Goal: Task Accomplishment & Management: Manage account settings

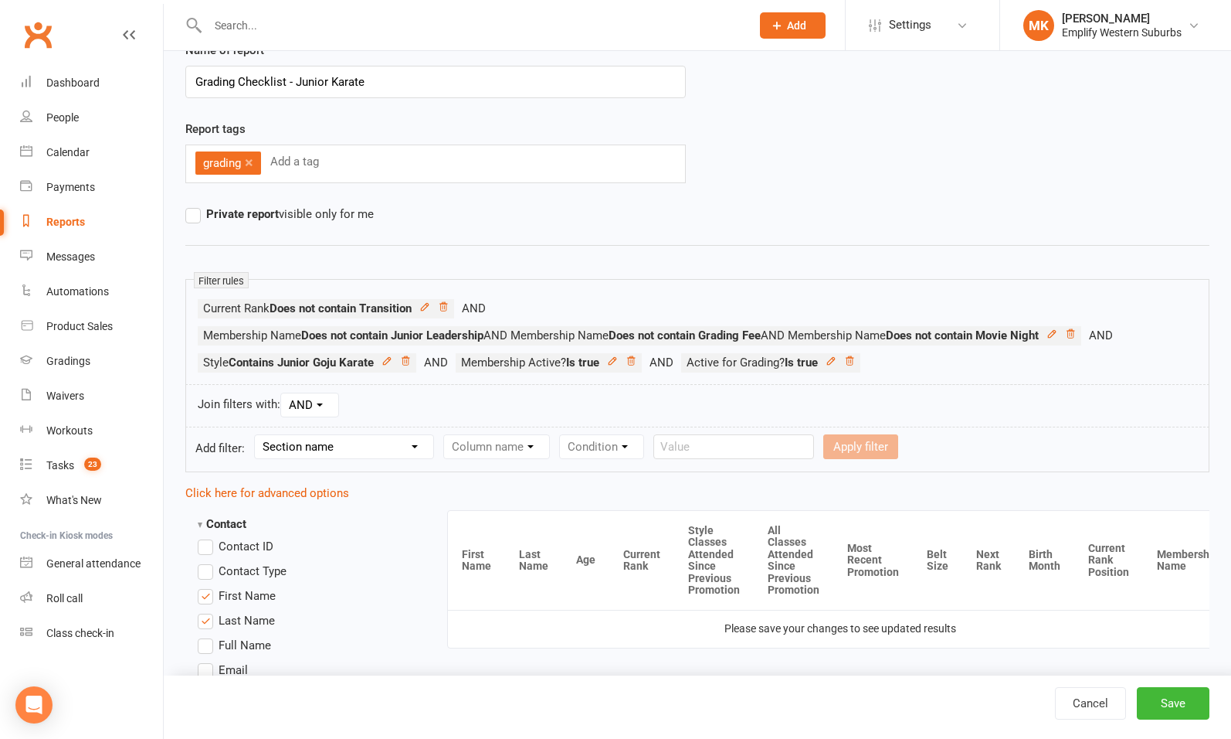
scroll to position [58, 0]
click at [345, 438] on select "Section name Contact Attendance Aggregate Payment Booking Waitlist Attendees Ca…" at bounding box center [344, 444] width 178 height 23
select select "11"
click at [257, 433] on select "Section name Contact Attendance Aggregate Payment Booking Waitlist Attendees Ca…" at bounding box center [344, 444] width 178 height 23
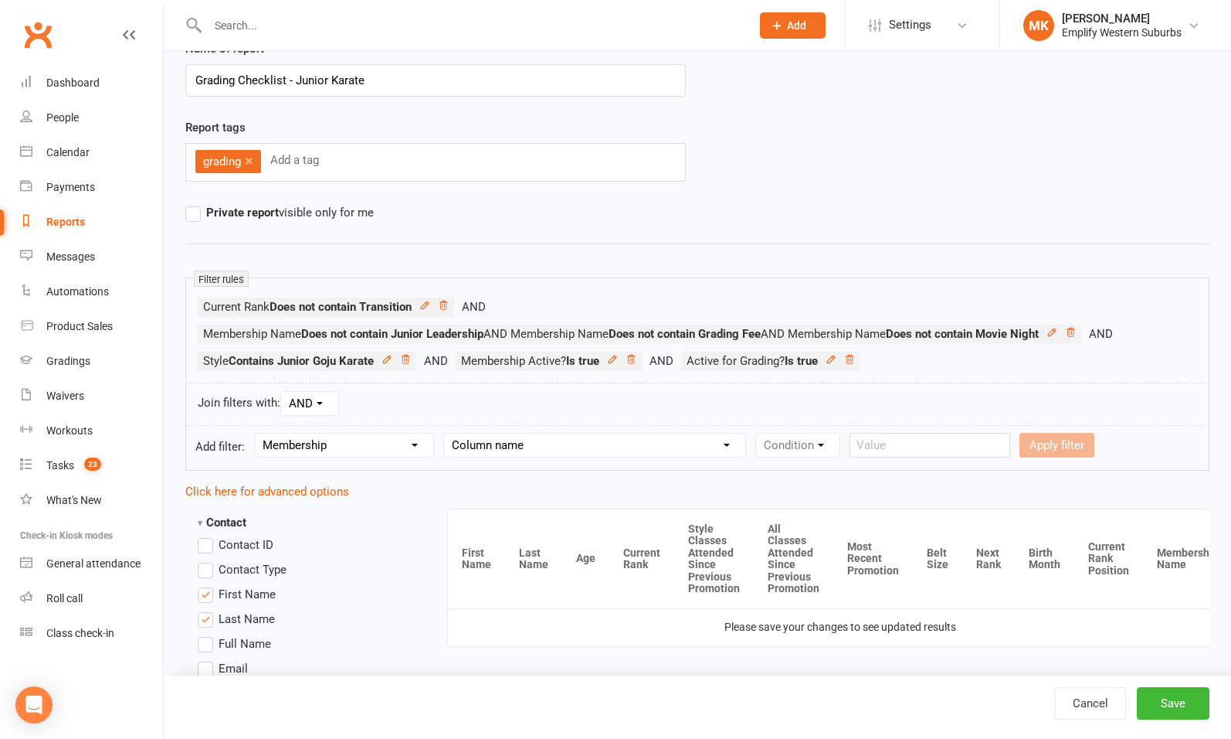
click at [515, 443] on select "Column name Membership ID Membership Name Membership Category Membership Start …" at bounding box center [594, 444] width 301 height 23
select select "1"
click at [446, 433] on select "Column name Membership ID Membership Name Membership Category Membership Start …" at bounding box center [594, 444] width 301 height 23
click at [829, 447] on select "Condition Equals Does not equal Contains Does not contain Is blank or does not …" at bounding box center [845, 444] width 178 height 23
select select "3"
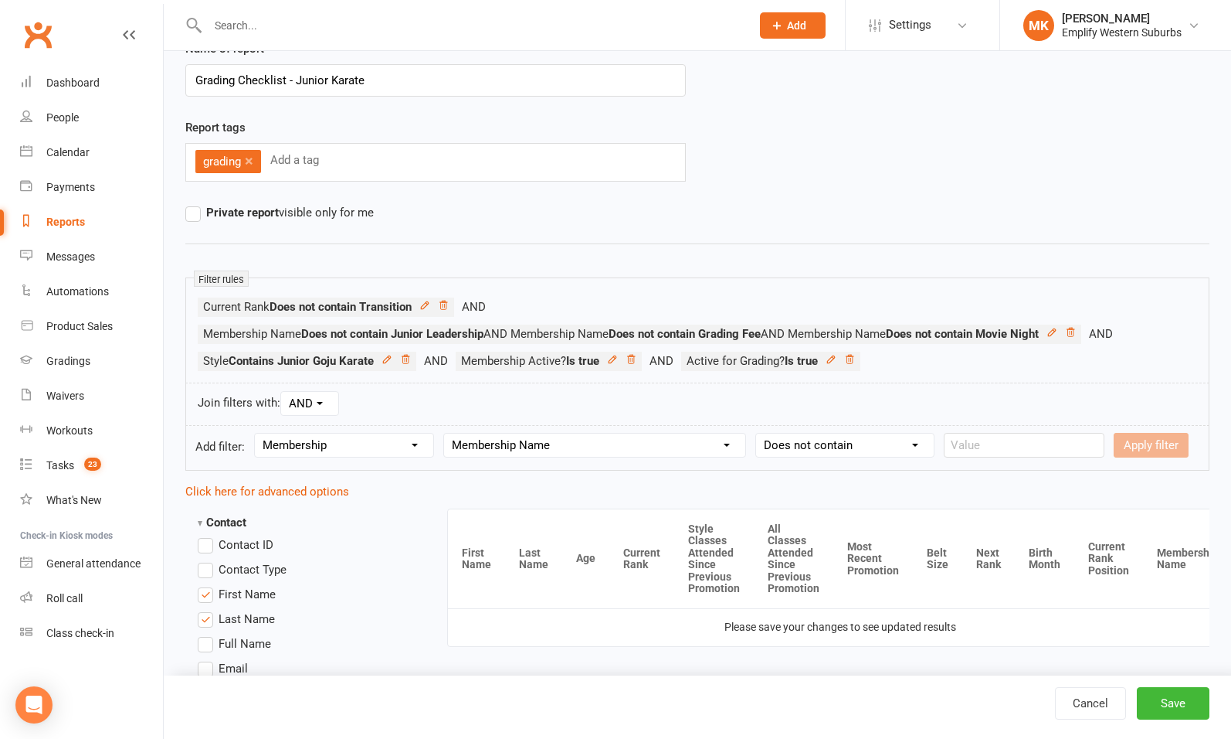
click at [758, 433] on select "Condition Equals Does not equal Contains Does not contain Is blank or does not …" at bounding box center [845, 444] width 178 height 23
click at [996, 447] on input "text" at bounding box center [1024, 445] width 161 height 25
type input ":"
type input "Leadership"
click at [1009, 415] on div "Join filters with: AND OR" at bounding box center [697, 403] width 1024 height 43
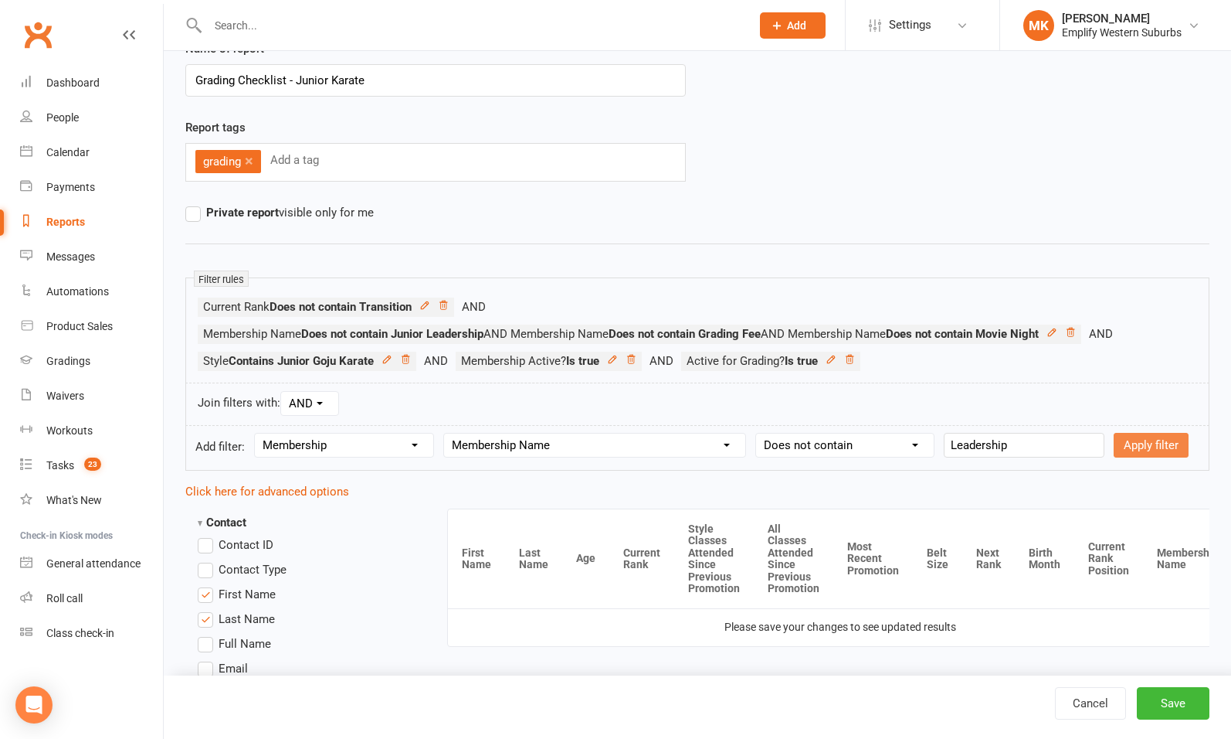
click at [1129, 445] on button "Apply filter" at bounding box center [1151, 445] width 75 height 25
select select
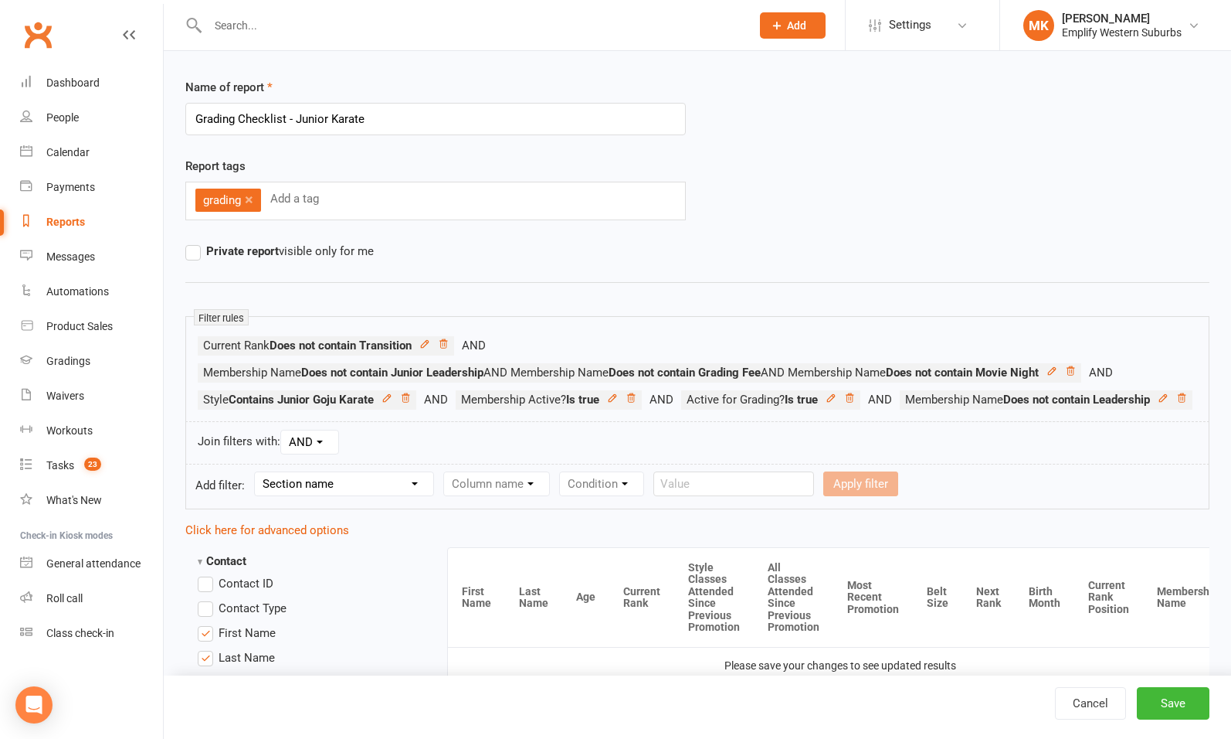
scroll to position [0, 0]
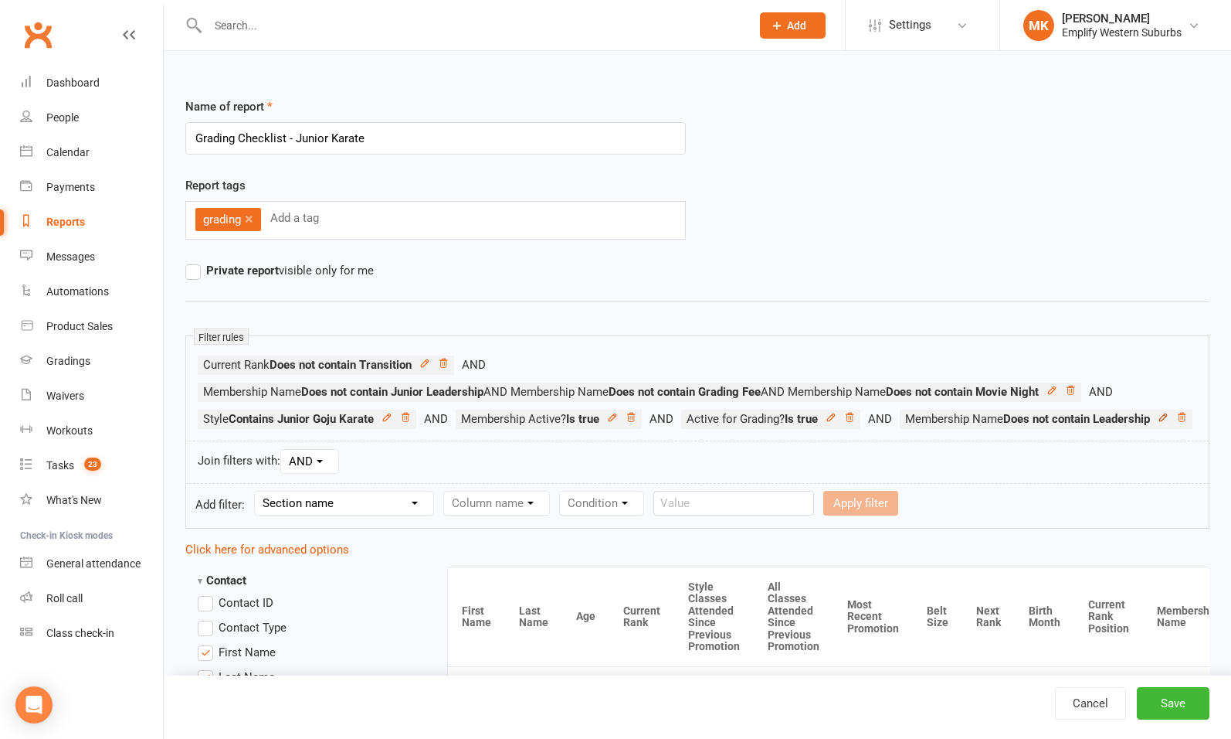
click at [1160, 420] on icon at bounding box center [1163, 416] width 7 height 7
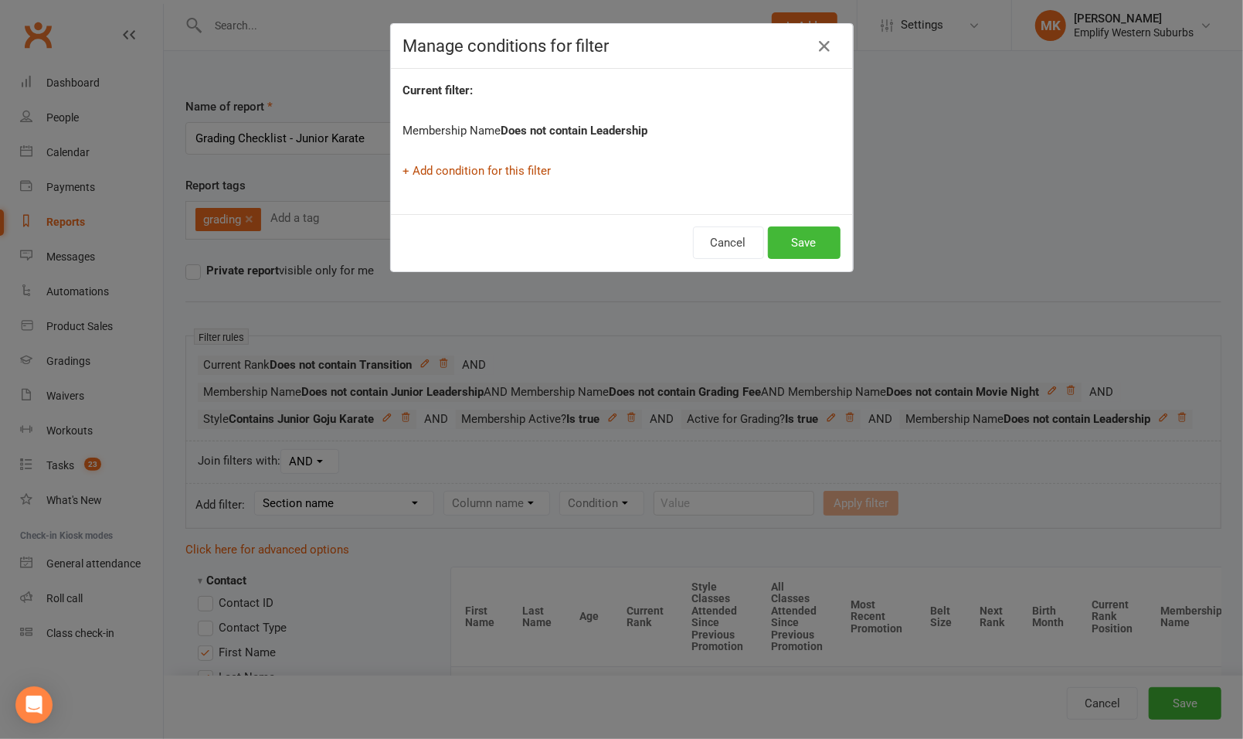
click at [501, 170] on link "+ Add condition for this filter" at bounding box center [477, 171] width 148 height 14
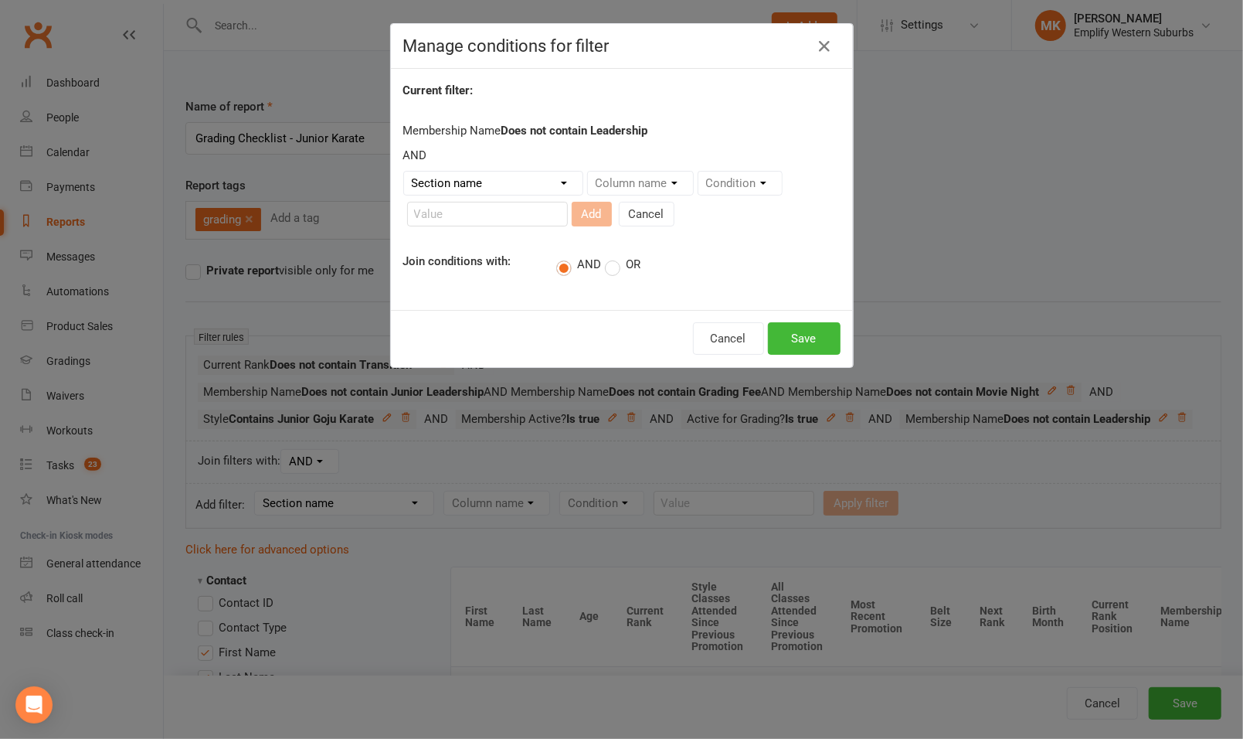
click at [519, 182] on select "Section name Contact Attendance Aggregate Payment Booking Waitlist Attendees Ca…" at bounding box center [493, 183] width 178 height 23
select select "11"
click at [404, 172] on select "Section name Contact Attendance Aggregate Payment Booking Waitlist Attendees Ca…" at bounding box center [493, 183] width 178 height 23
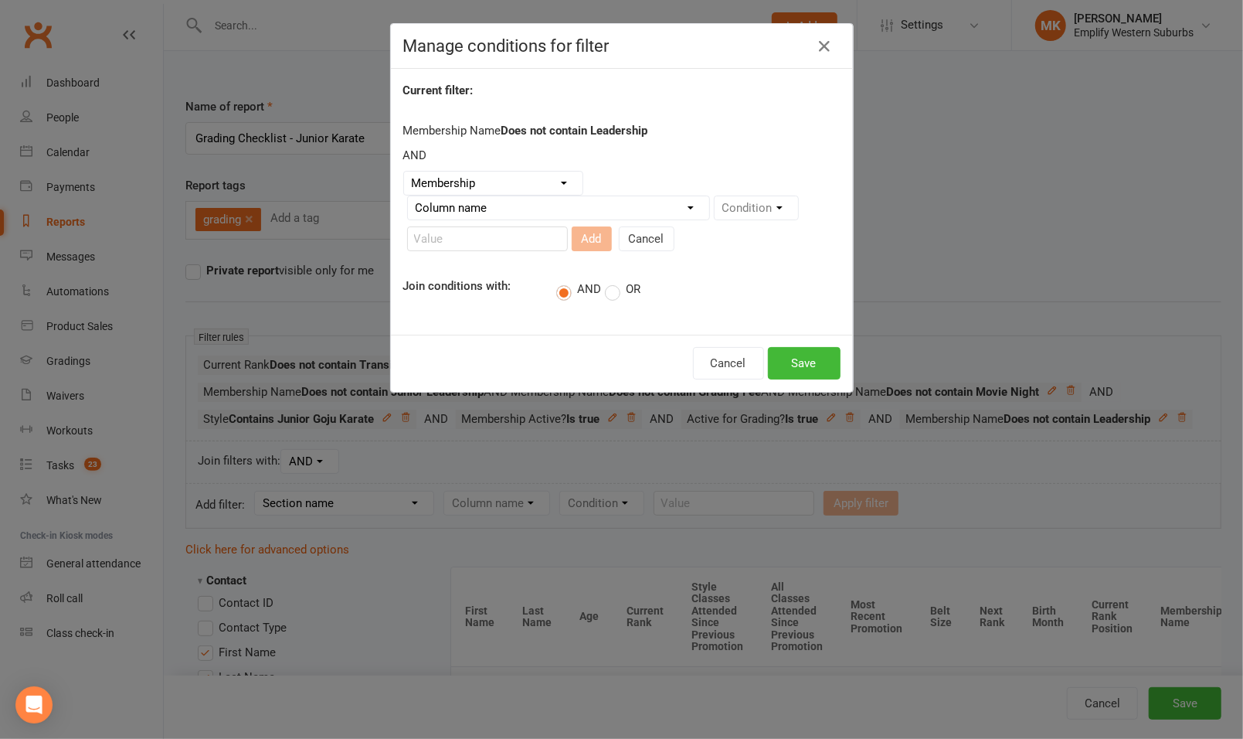
click at [650, 216] on select "Column name Membership ID Membership Name Membership Category Membership Start …" at bounding box center [558, 207] width 301 height 23
select select "1"
click at [408, 196] on select "Column name Membership ID Membership Name Membership Category Membership Start …" at bounding box center [558, 207] width 301 height 23
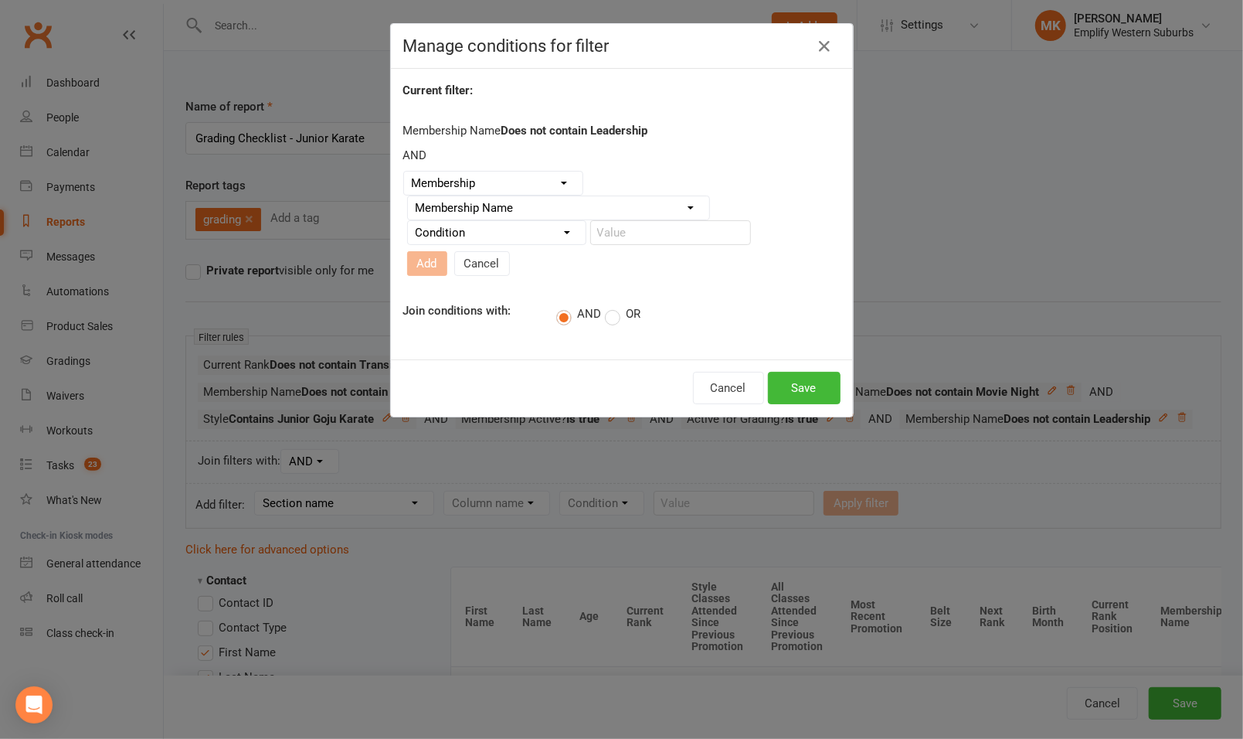
click at [535, 233] on select "Condition Equals Does not equal Contains Does not contain Is blank or does not …" at bounding box center [497, 232] width 178 height 23
select select "3"
click at [408, 225] on select "Condition Equals Does not equal Contains Does not contain Is blank or does not …" at bounding box center [497, 232] width 178 height 23
click at [625, 233] on input "text" at bounding box center [670, 232] width 161 height 25
type input "Grading Fee"
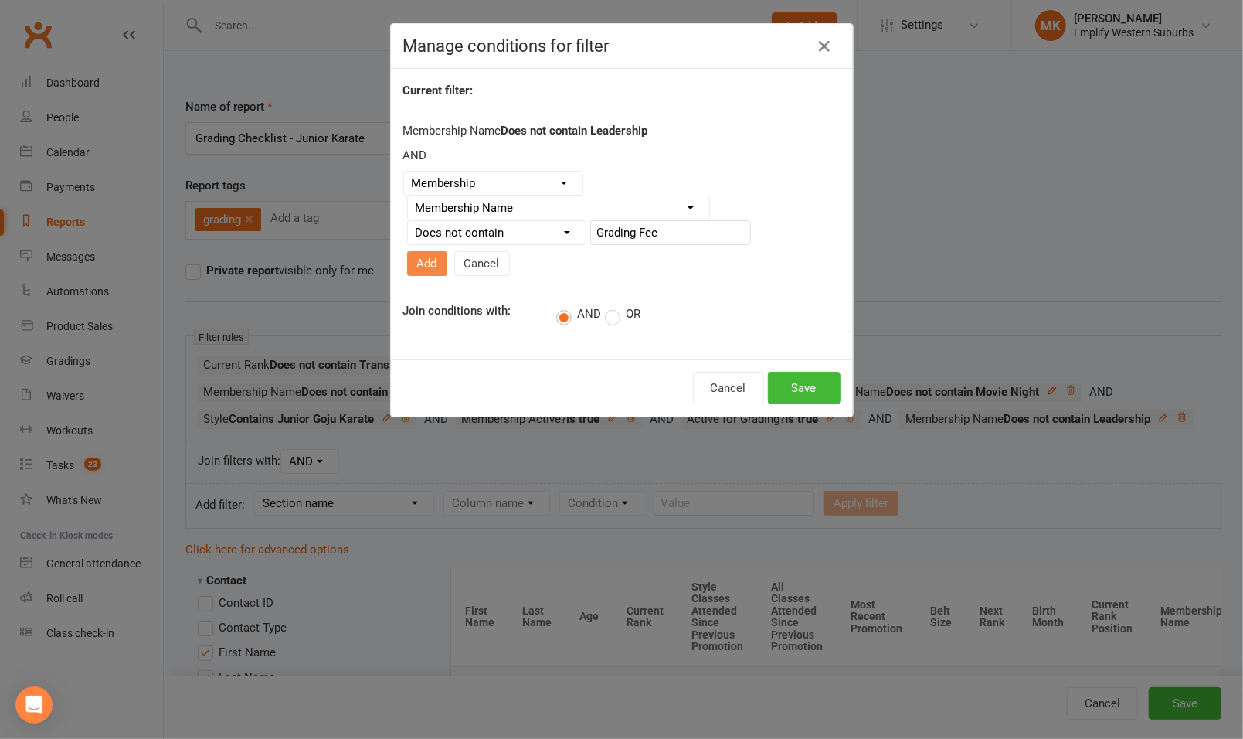
click at [447, 251] on button "Add" at bounding box center [427, 263] width 40 height 25
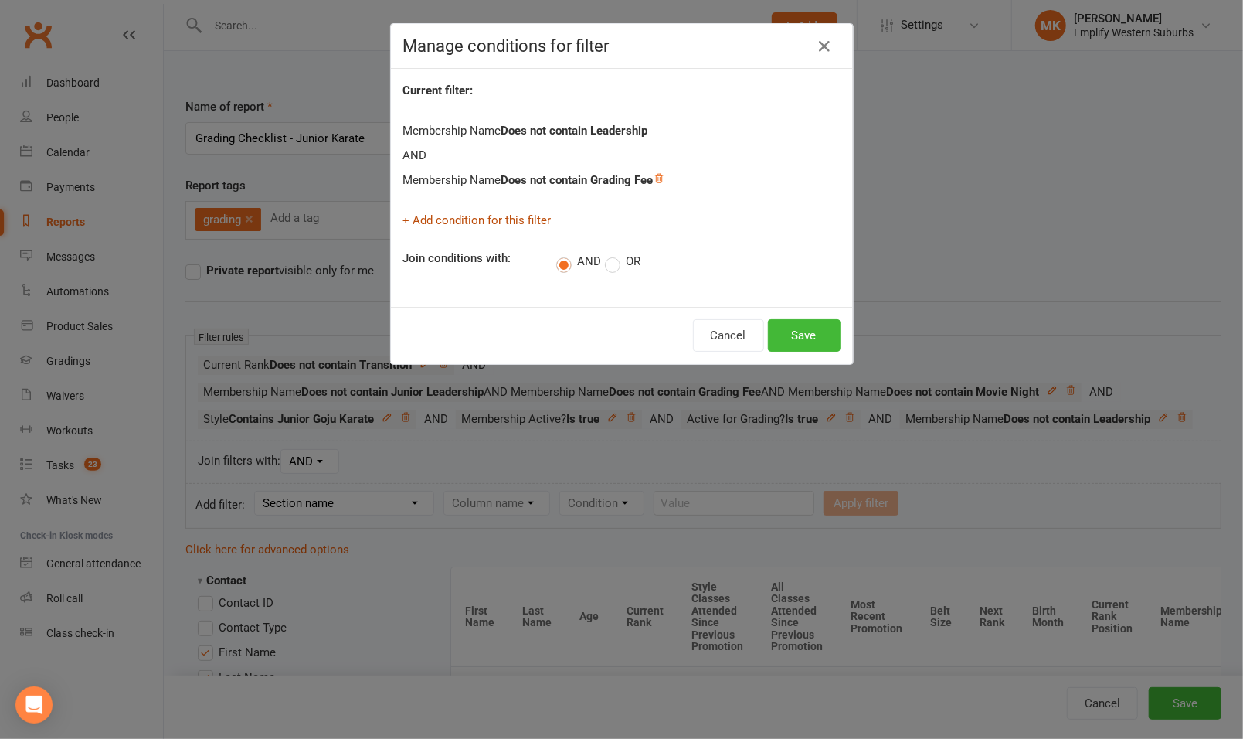
click at [496, 213] on link "+ Add condition for this filter" at bounding box center [477, 220] width 148 height 14
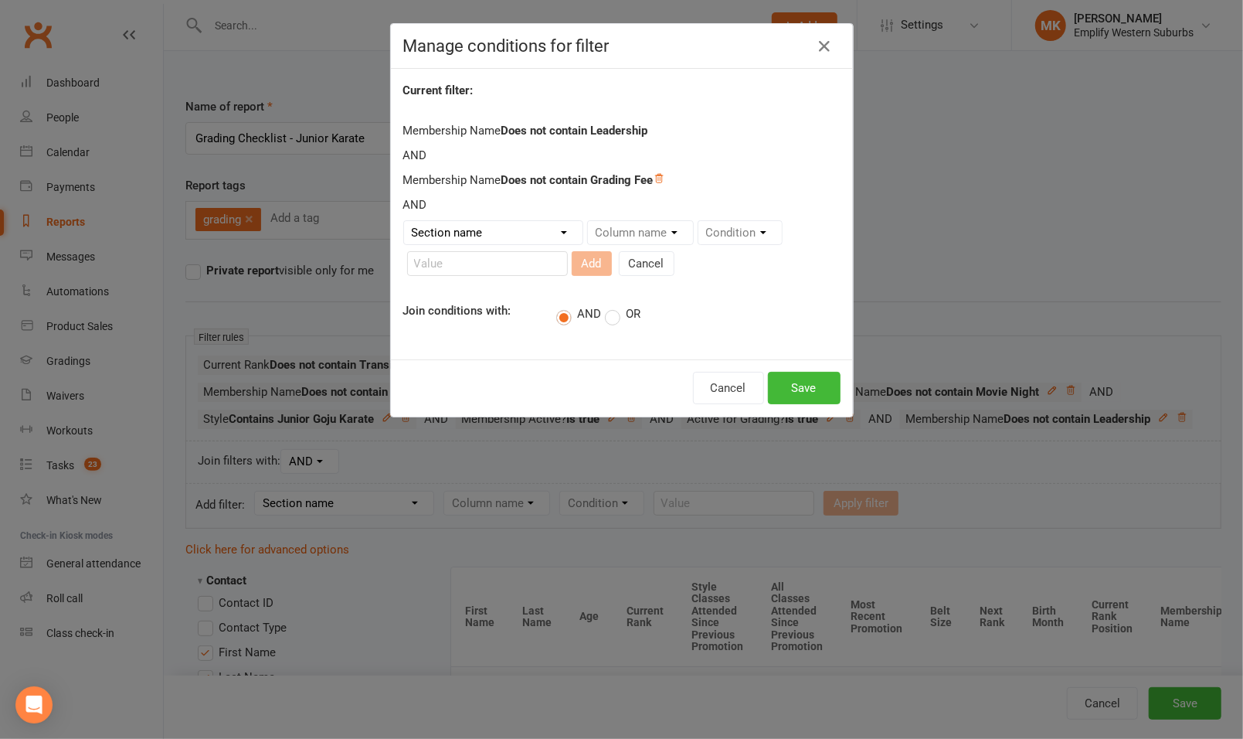
click at [508, 227] on select "Section name Contact Attendance Aggregate Payment Booking Waitlist Attendees Ca…" at bounding box center [493, 232] width 178 height 23
select select "11"
click at [404, 221] on select "Section name Contact Attendance Aggregate Payment Booking Waitlist Attendees Ca…" at bounding box center [493, 232] width 178 height 23
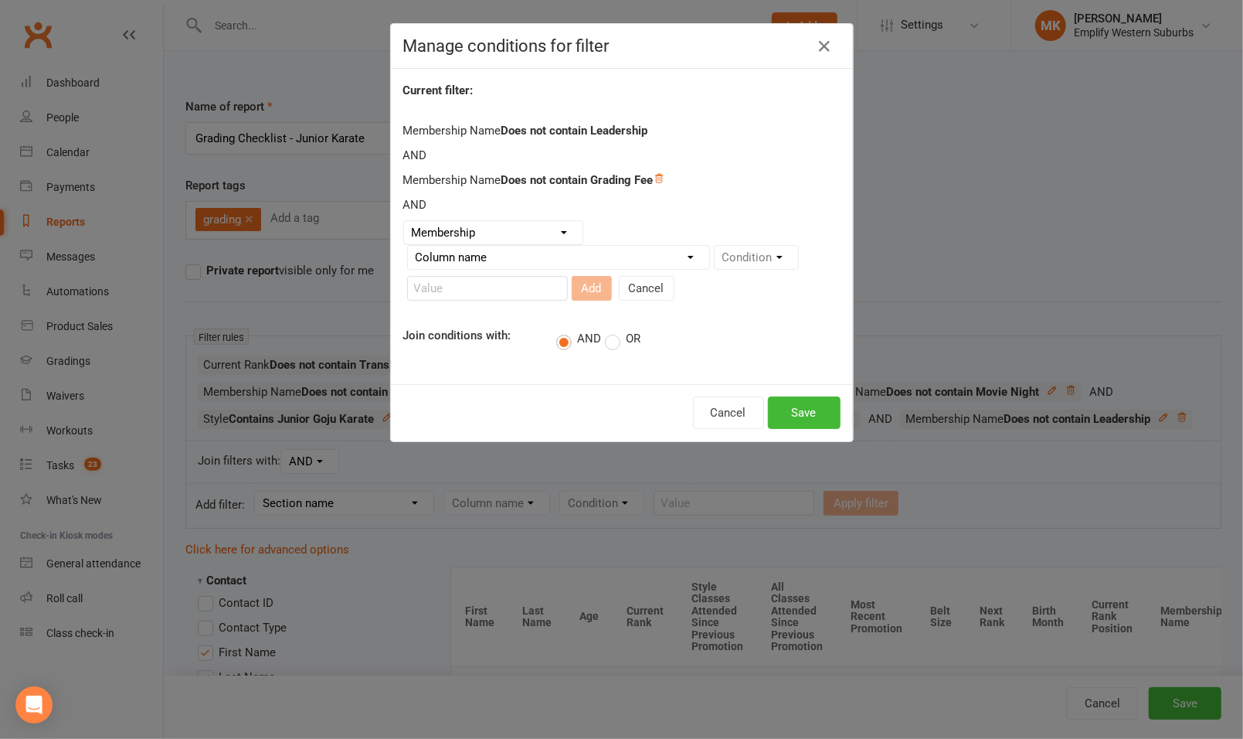
click at [629, 262] on select "Column name Membership ID Membership Name Membership Category Membership Start …" at bounding box center [558, 257] width 301 height 23
select select "1"
click at [408, 246] on select "Column name Membership ID Membership Name Membership Category Membership Start …" at bounding box center [558, 257] width 301 height 23
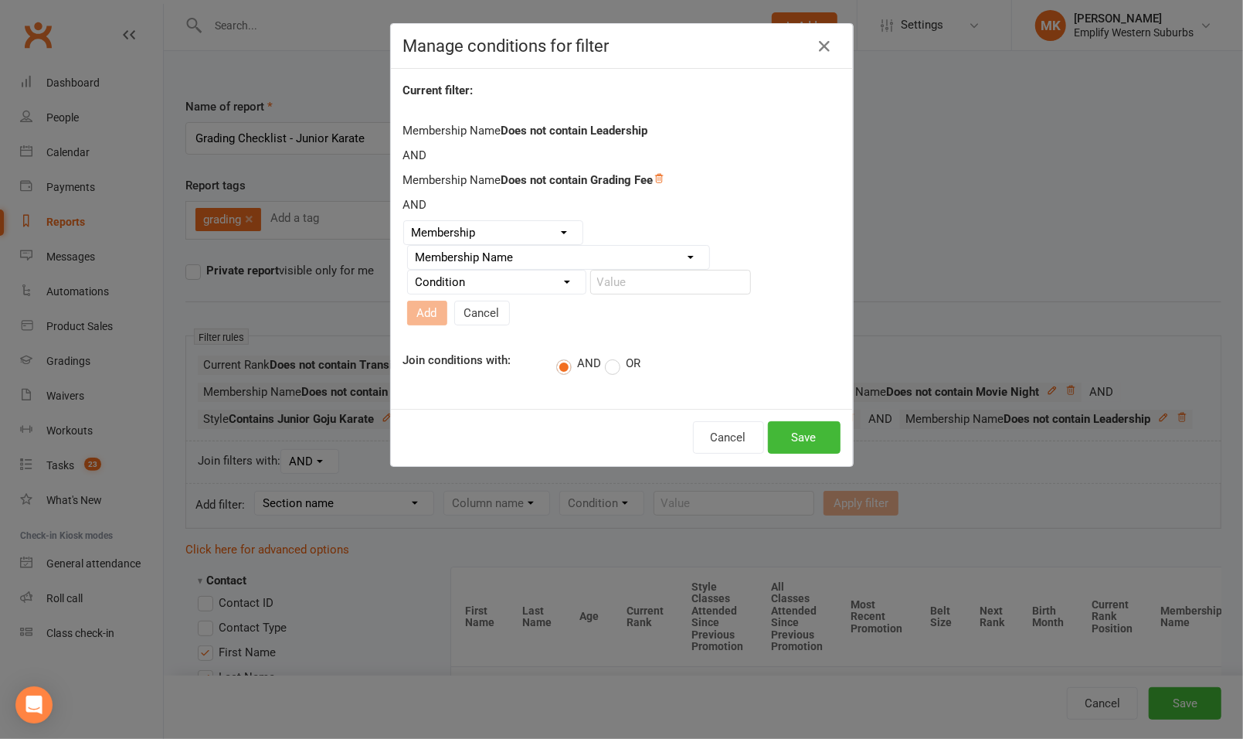
click at [504, 280] on select "Condition Equals Does not equal Contains Does not contain Is blank or does not …" at bounding box center [497, 281] width 178 height 23
select select "3"
click at [408, 274] on select "Condition Equals Does not equal Contains Does not contain Is blank or does not …" at bounding box center [497, 281] width 178 height 23
click at [630, 287] on input "text" at bounding box center [670, 282] width 161 height 25
type input "Movie Night"
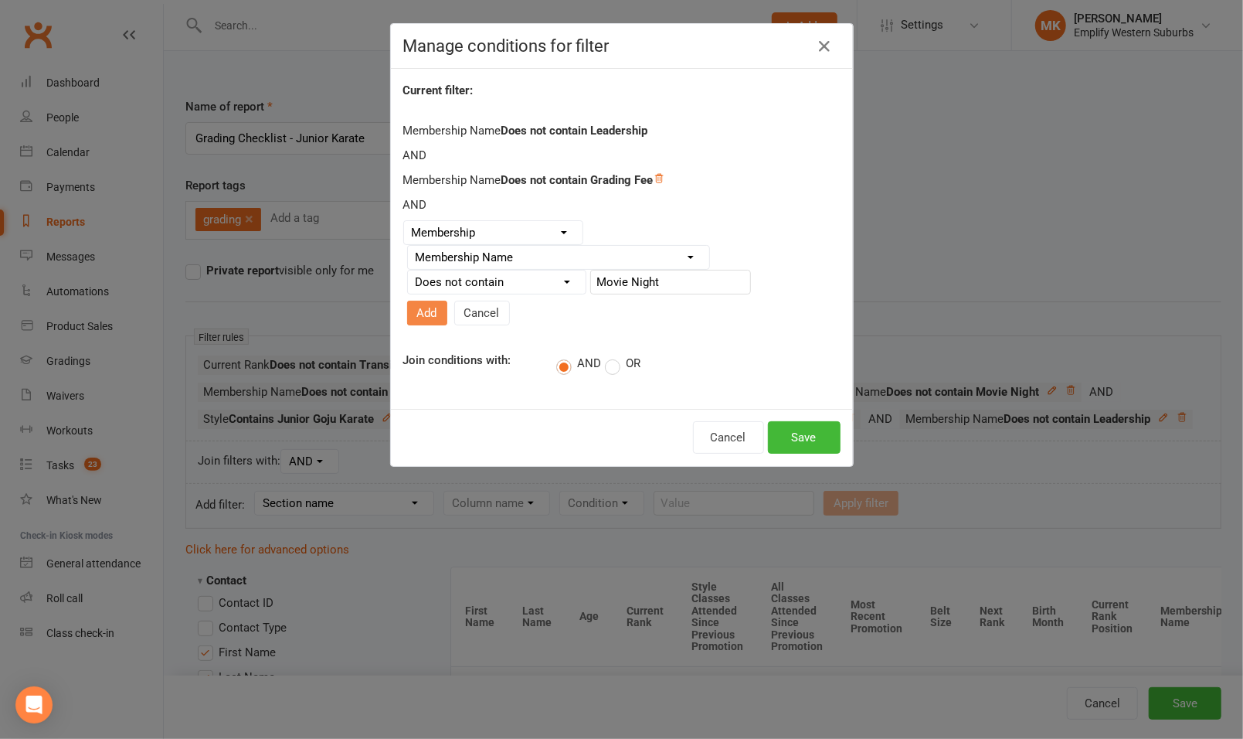
click at [447, 301] on button "Add" at bounding box center [427, 313] width 40 height 25
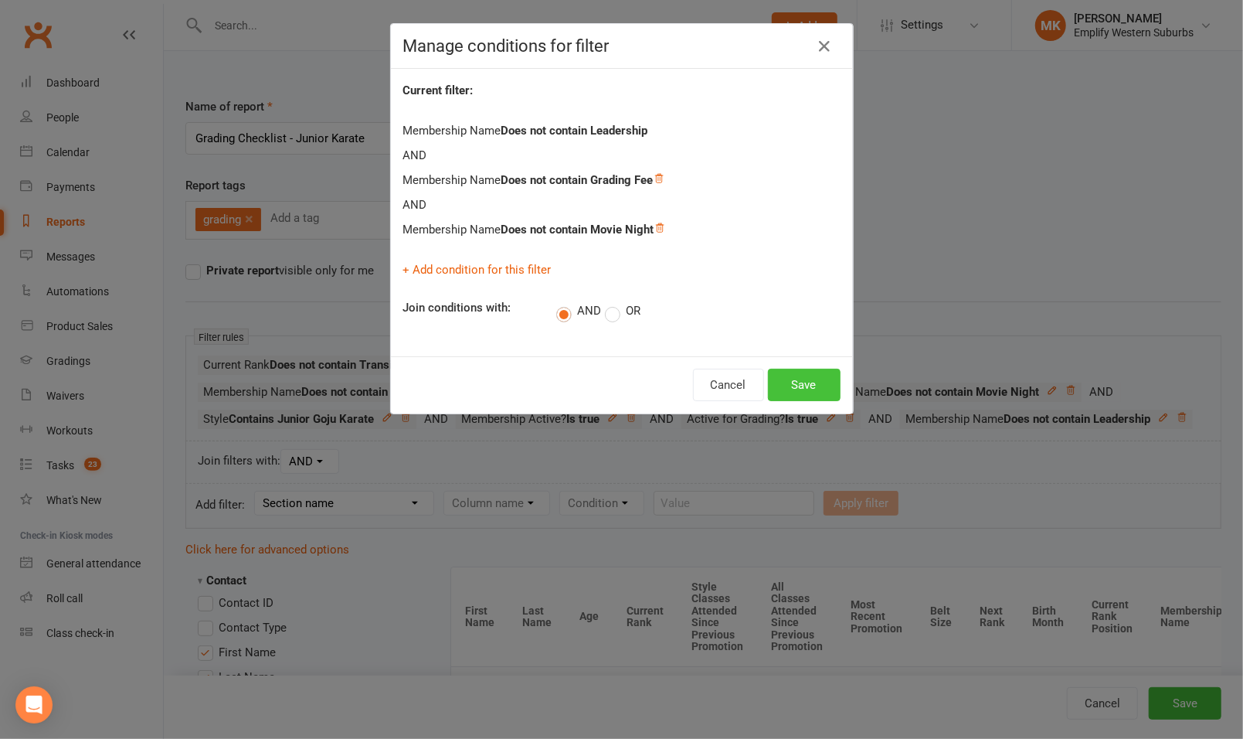
click at [787, 383] on button "Save" at bounding box center [804, 385] width 73 height 32
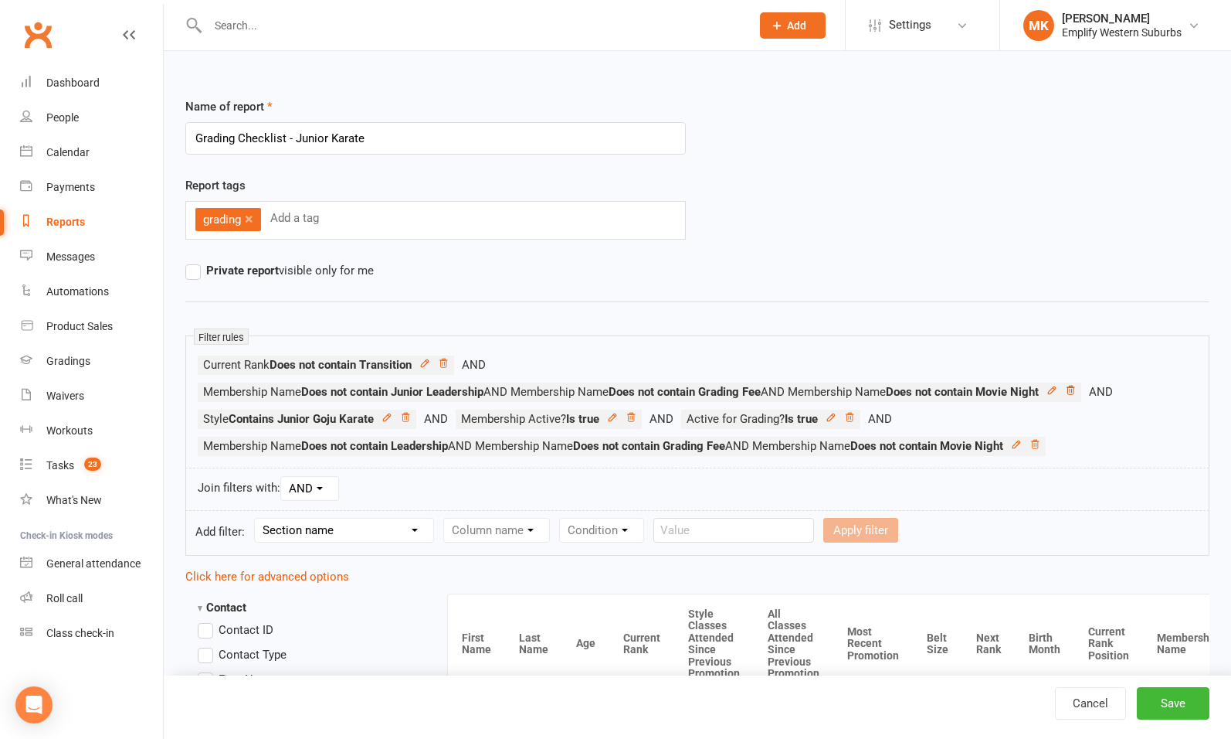
click at [1076, 388] on icon at bounding box center [1070, 390] width 11 height 11
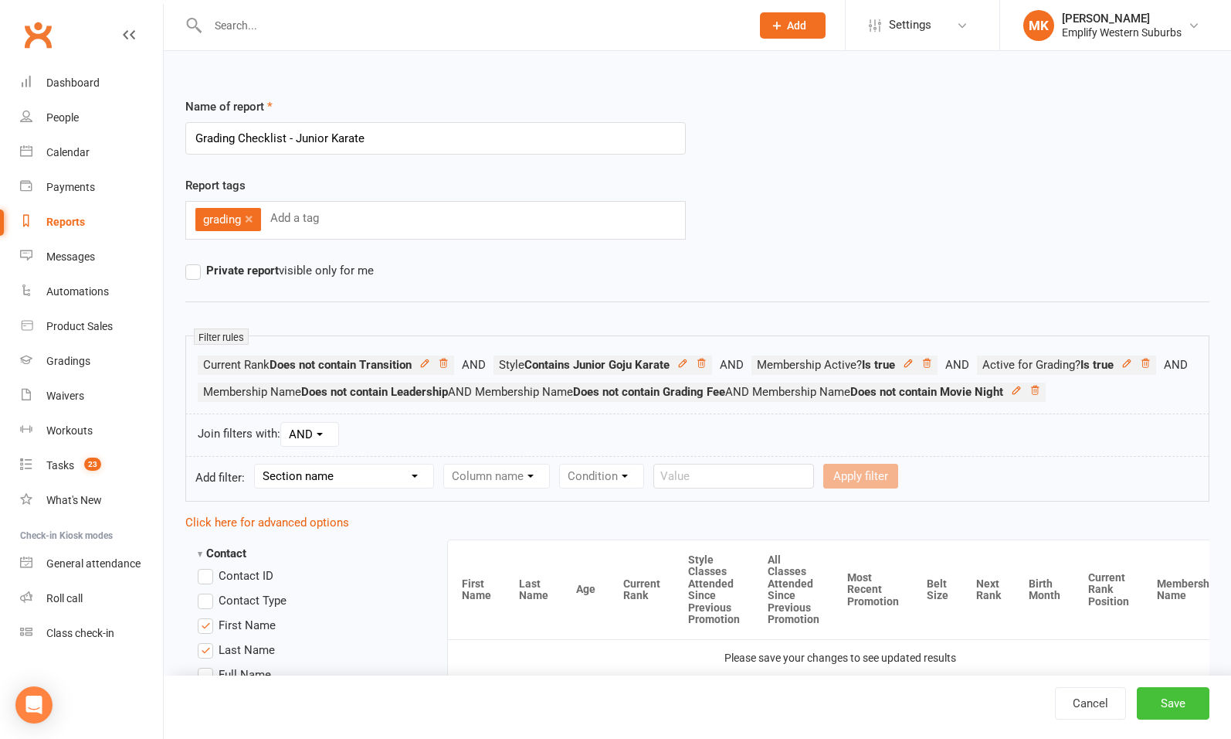
click at [1183, 703] on button "Save" at bounding box center [1173, 703] width 73 height 32
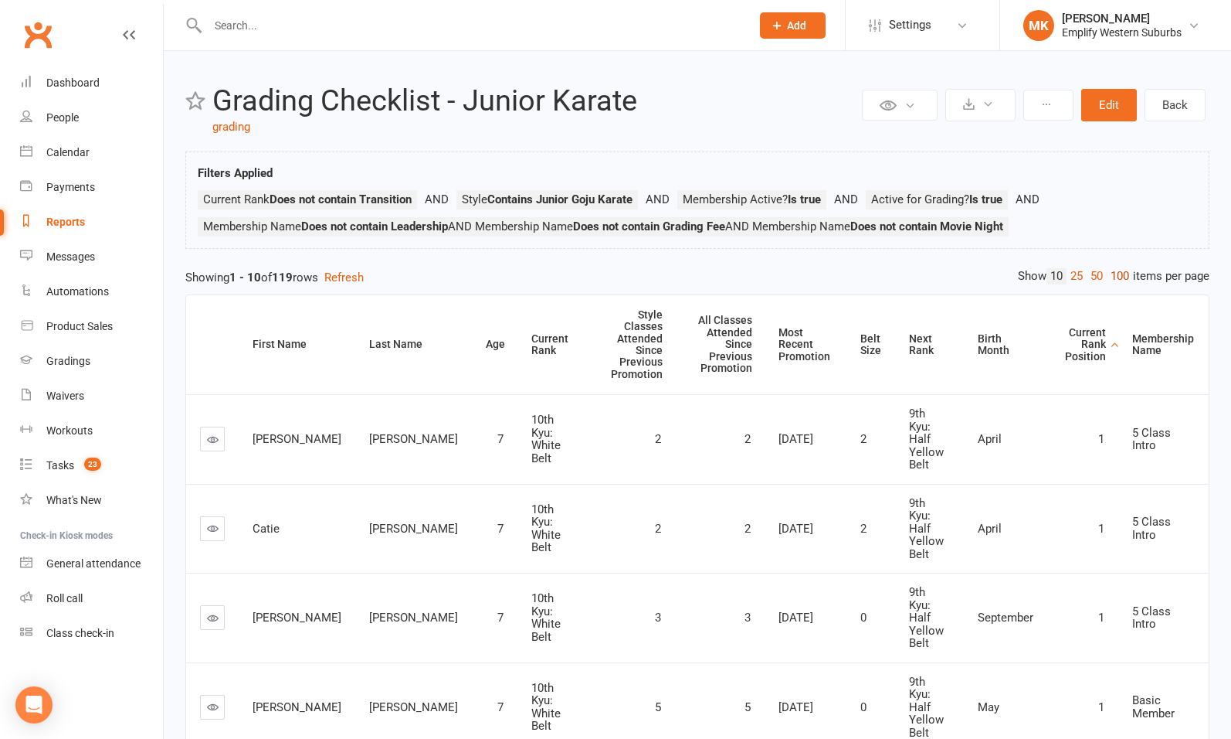
click at [1119, 280] on link "100" at bounding box center [1120, 276] width 26 height 16
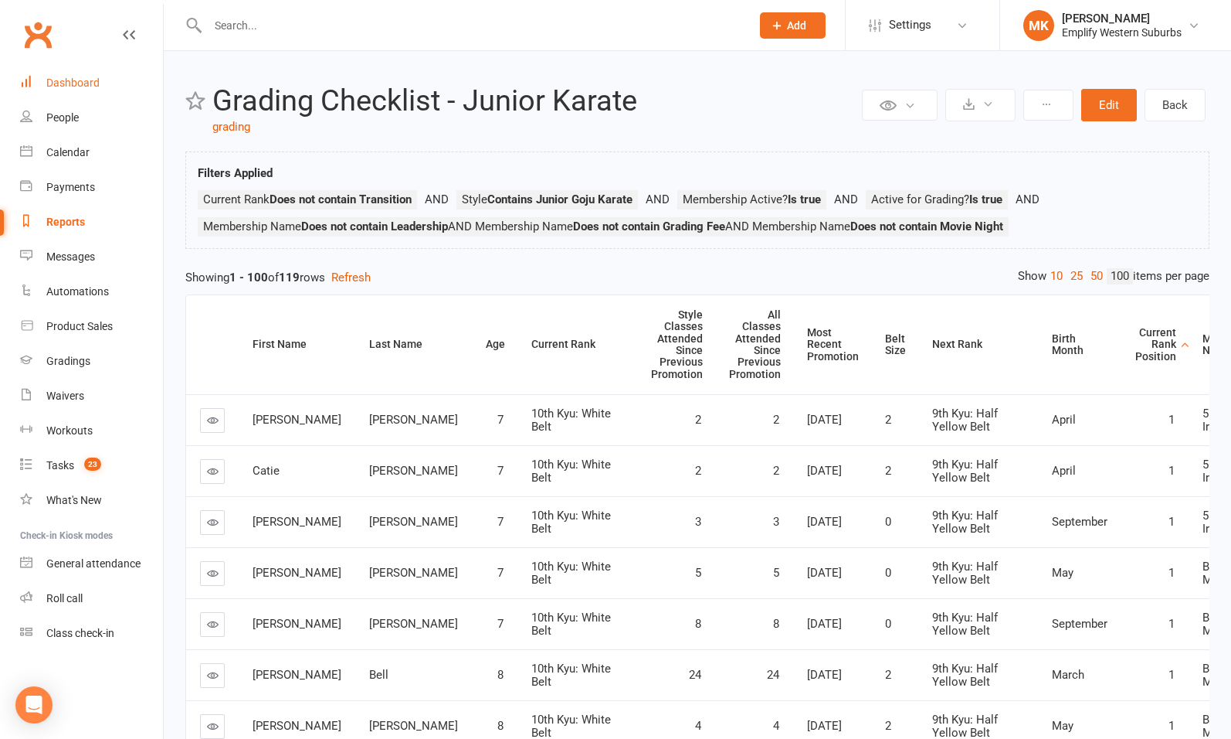
click at [67, 81] on div "Dashboard" at bounding box center [72, 82] width 53 height 12
